Goal: Register for event/course

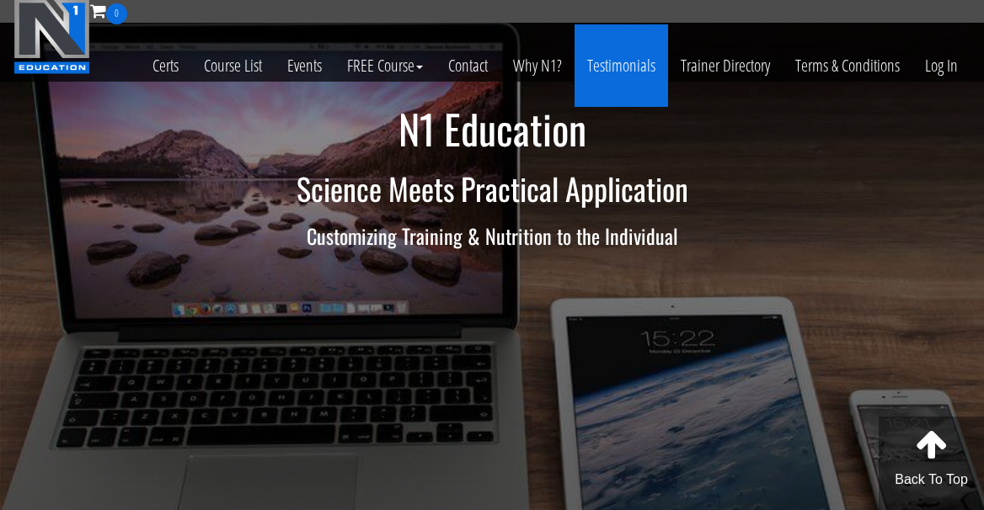
scroll to position [6, 0]
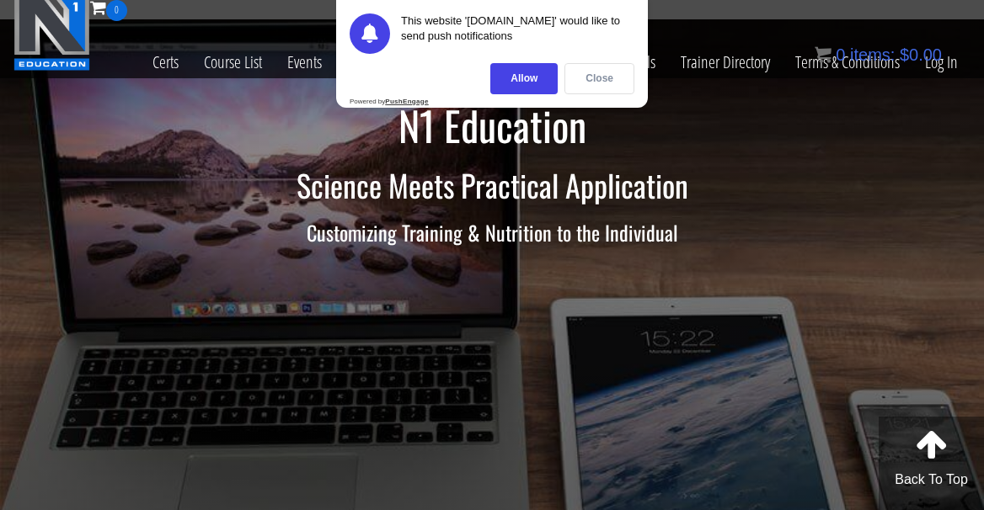
click at [583, 89] on div "Close" at bounding box center [599, 78] width 70 height 31
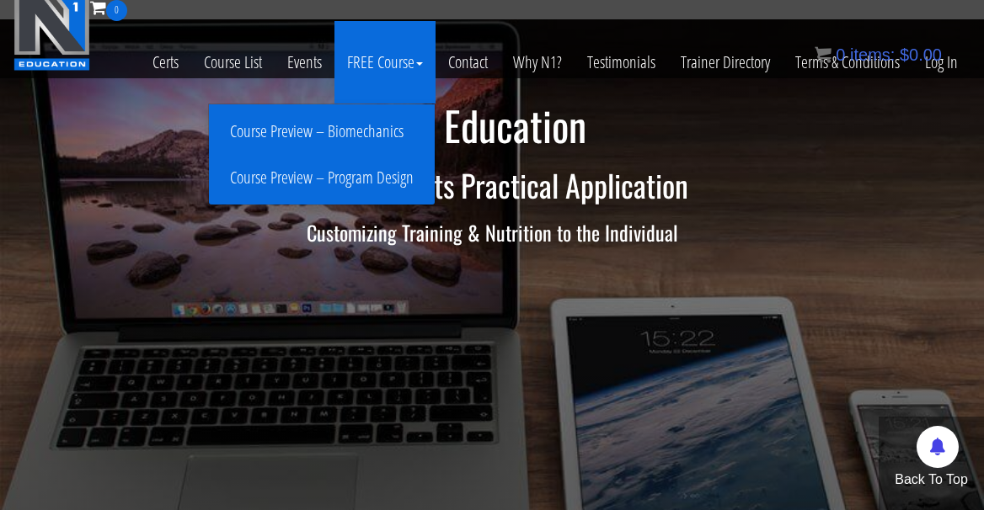
click at [386, 131] on link "Course Preview – Biomechanics" at bounding box center [321, 131] width 217 height 29
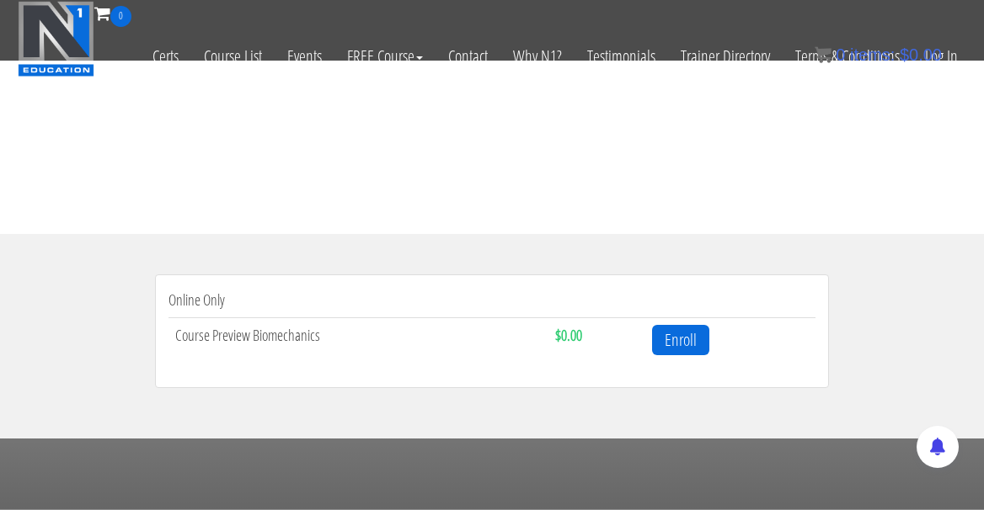
scroll to position [396, 0]
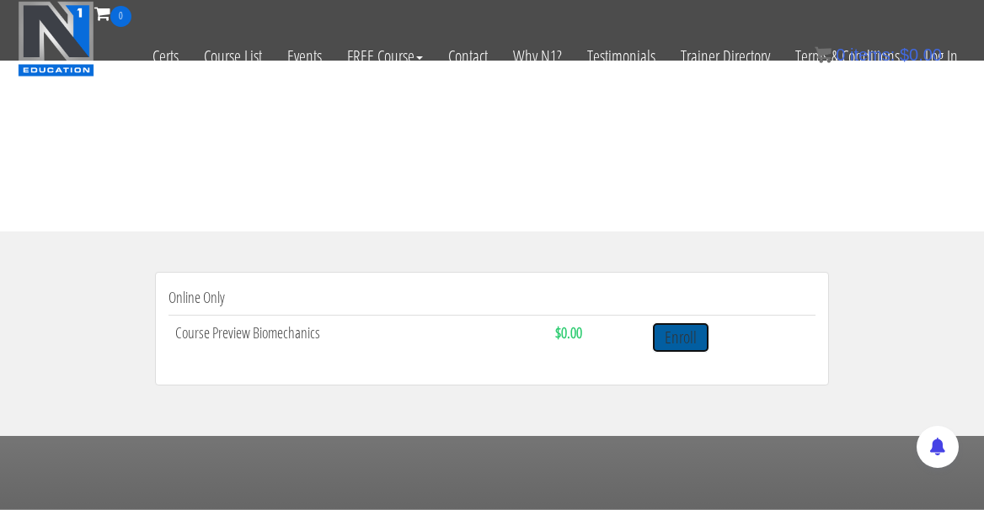
click at [658, 327] on link "Enroll" at bounding box center [680, 338] width 57 height 31
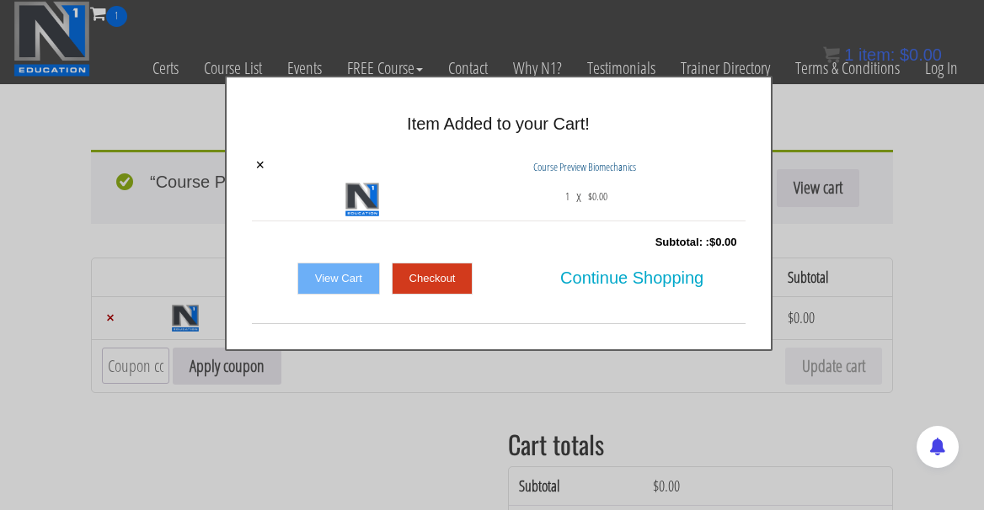
click at [439, 286] on link "Checkout" at bounding box center [433, 279] width 82 height 32
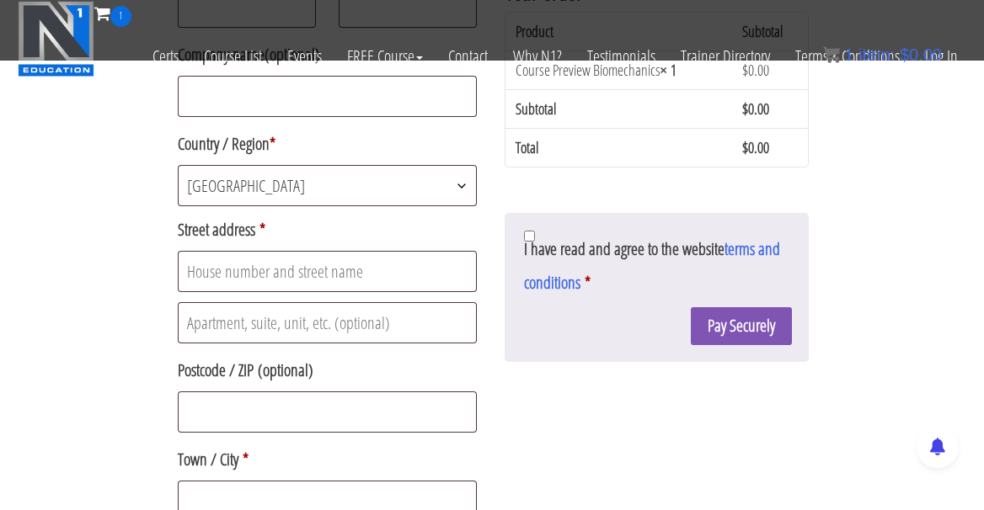
scroll to position [424, 0]
